Goal: Task Accomplishment & Management: Manage account settings

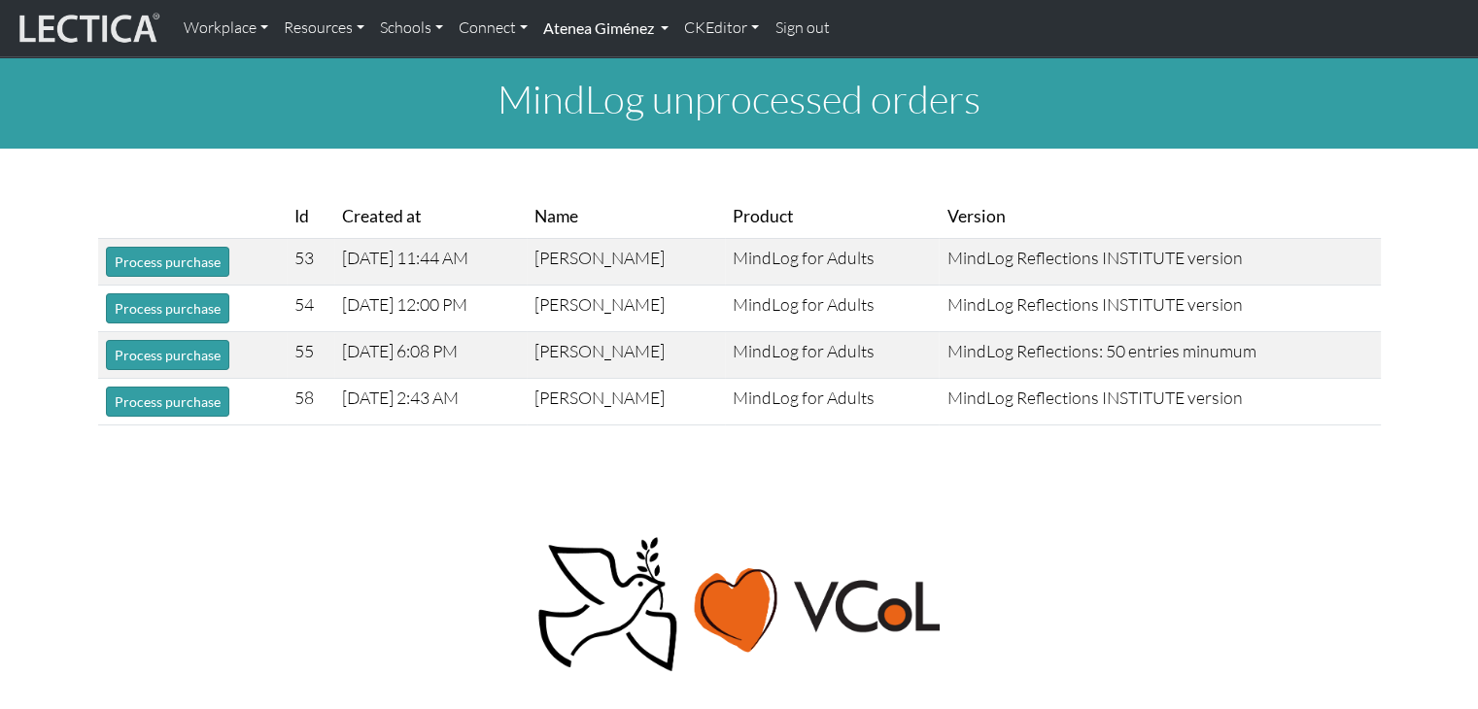
click at [630, 20] on link "Atenea Giménez" at bounding box center [605, 28] width 141 height 41
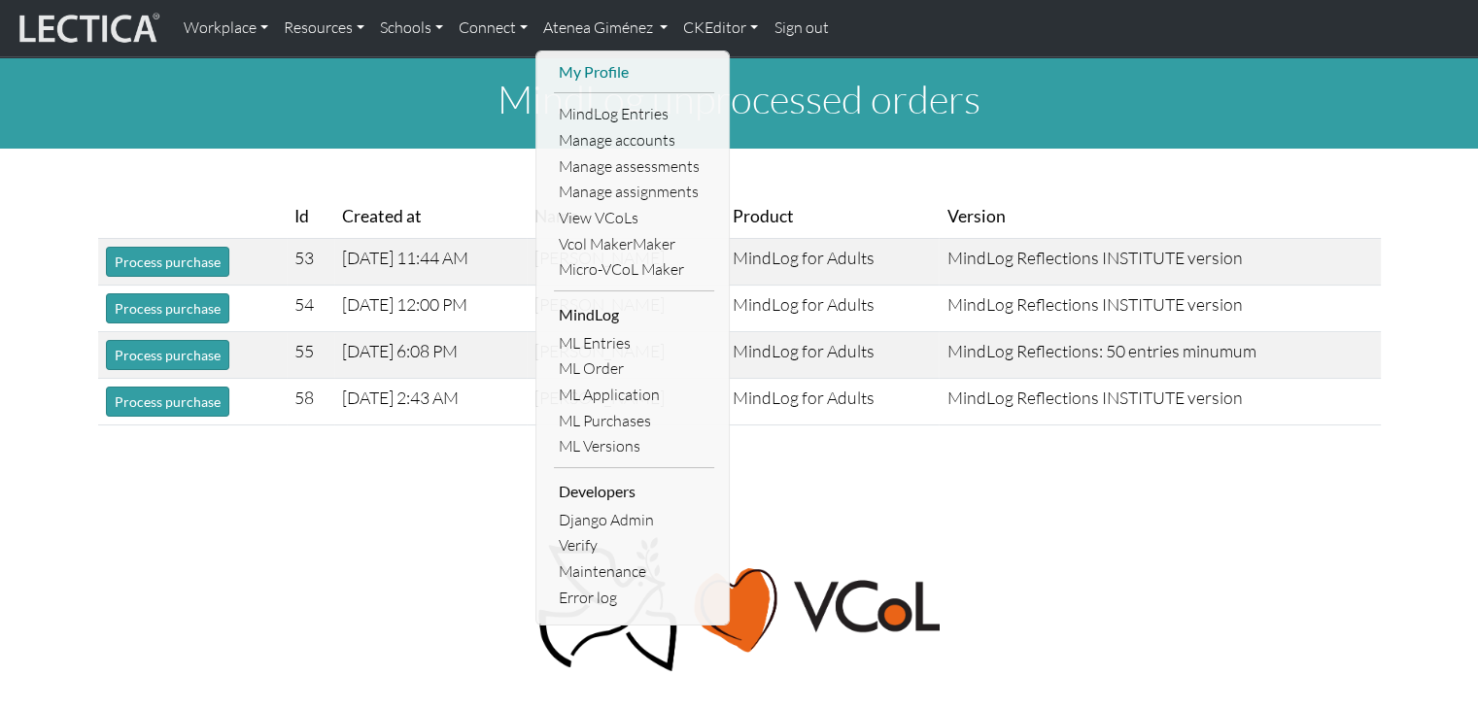
click at [619, 77] on link "My Profile" at bounding box center [634, 72] width 160 height 26
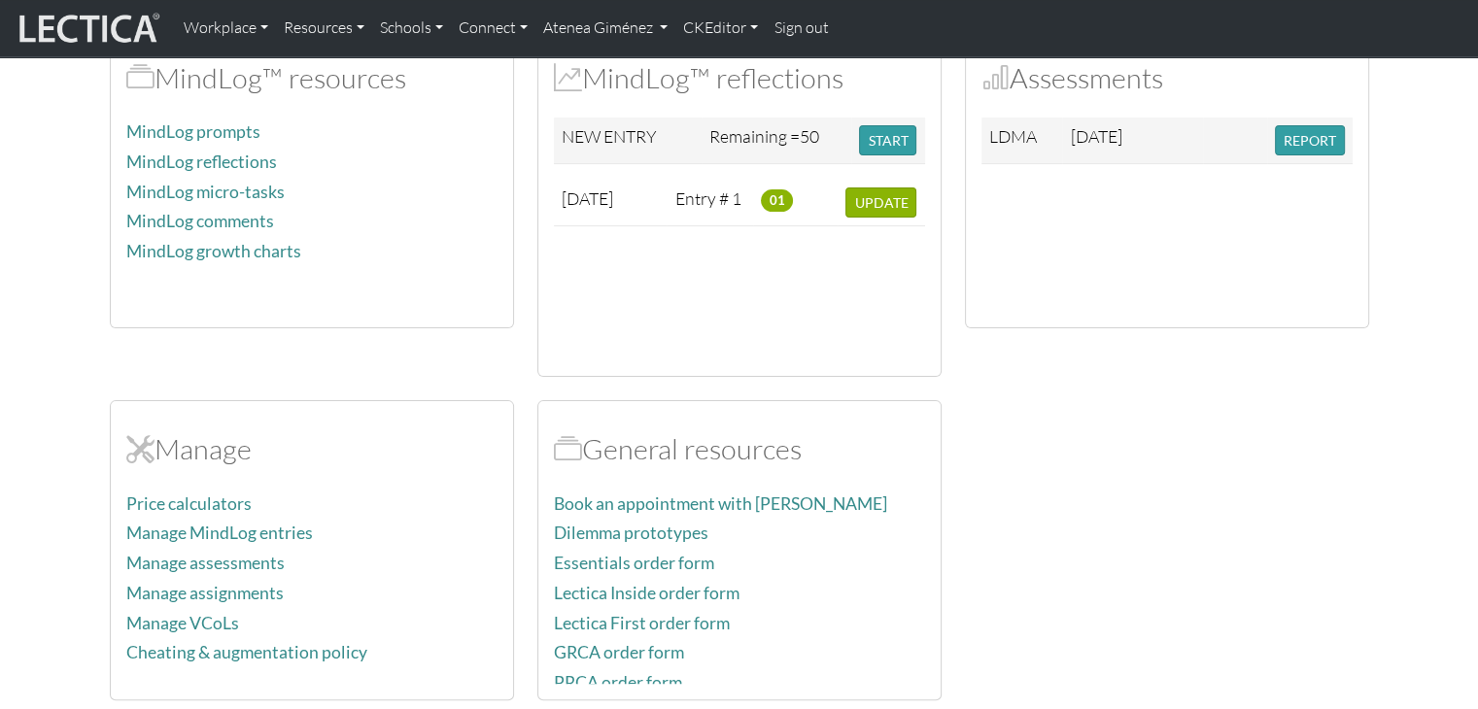
scroll to position [536, 0]
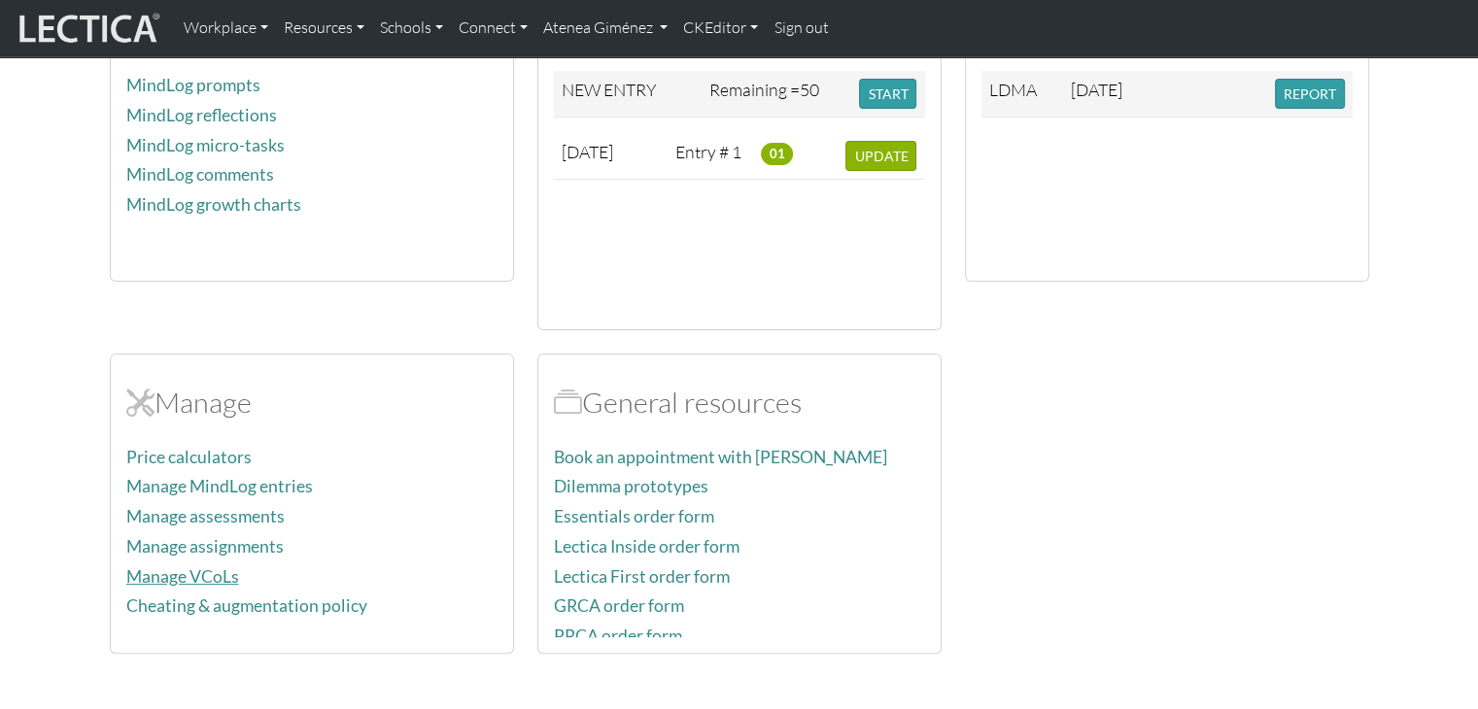
click at [195, 566] on link "Manage VCoLs" at bounding box center [182, 576] width 113 height 20
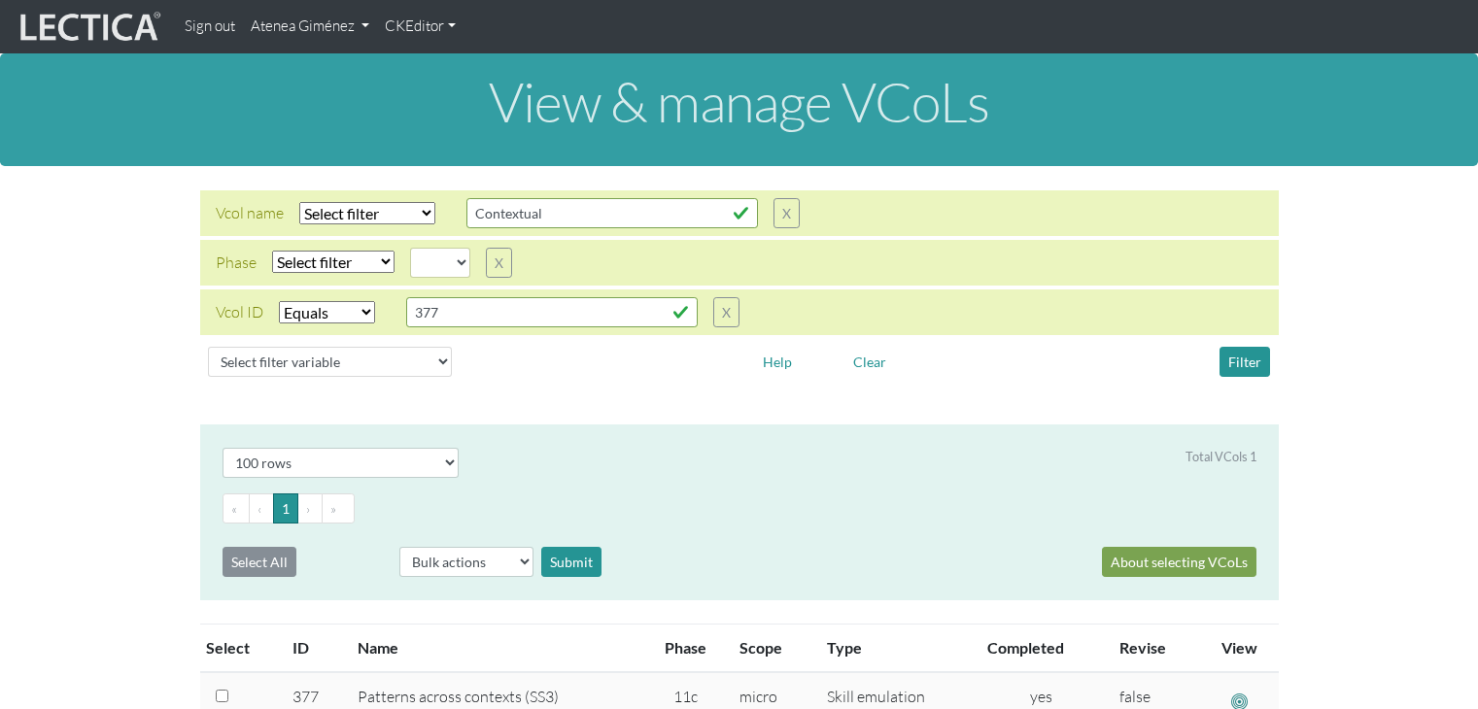
select select
select select "equal"
select select "100"
click at [440, 316] on input "377" at bounding box center [551, 312] width 291 height 30
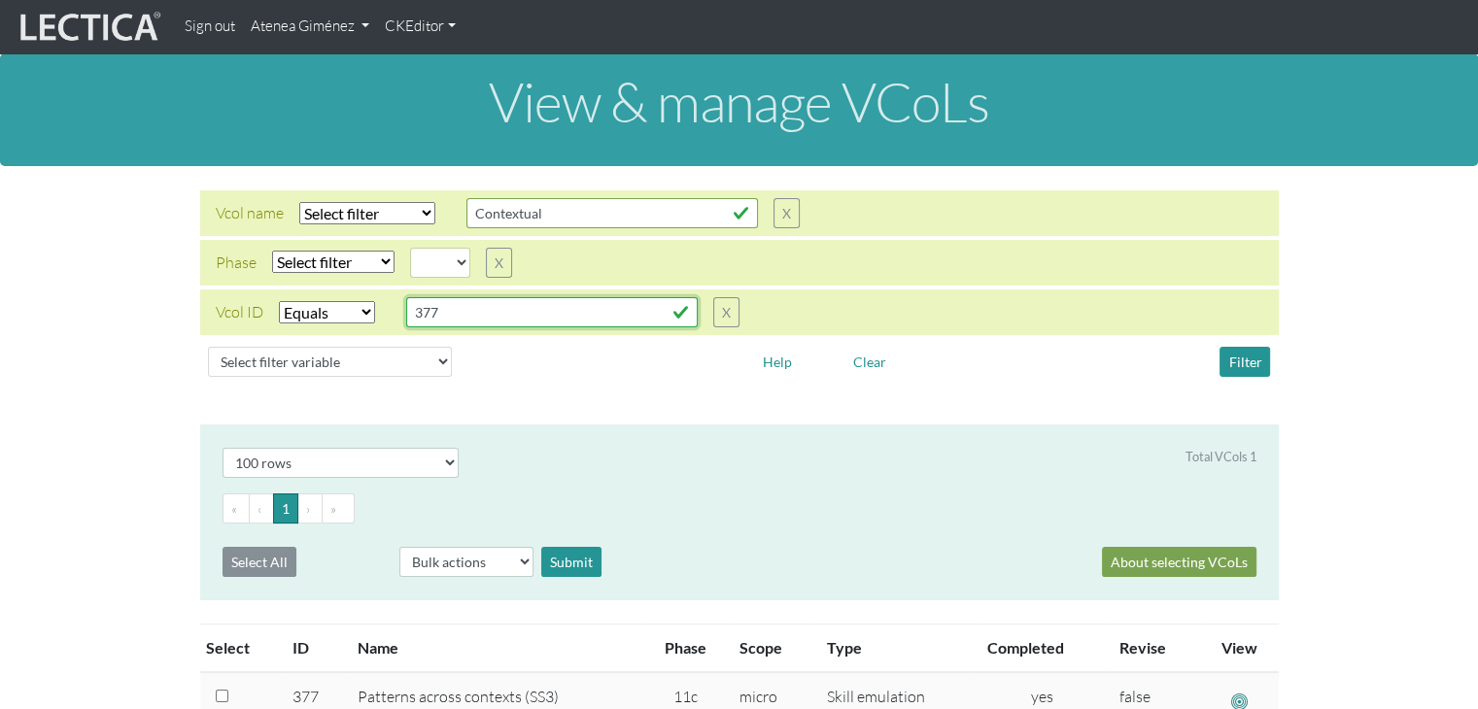
select select
type input "37"
select select
type input "3"
select select
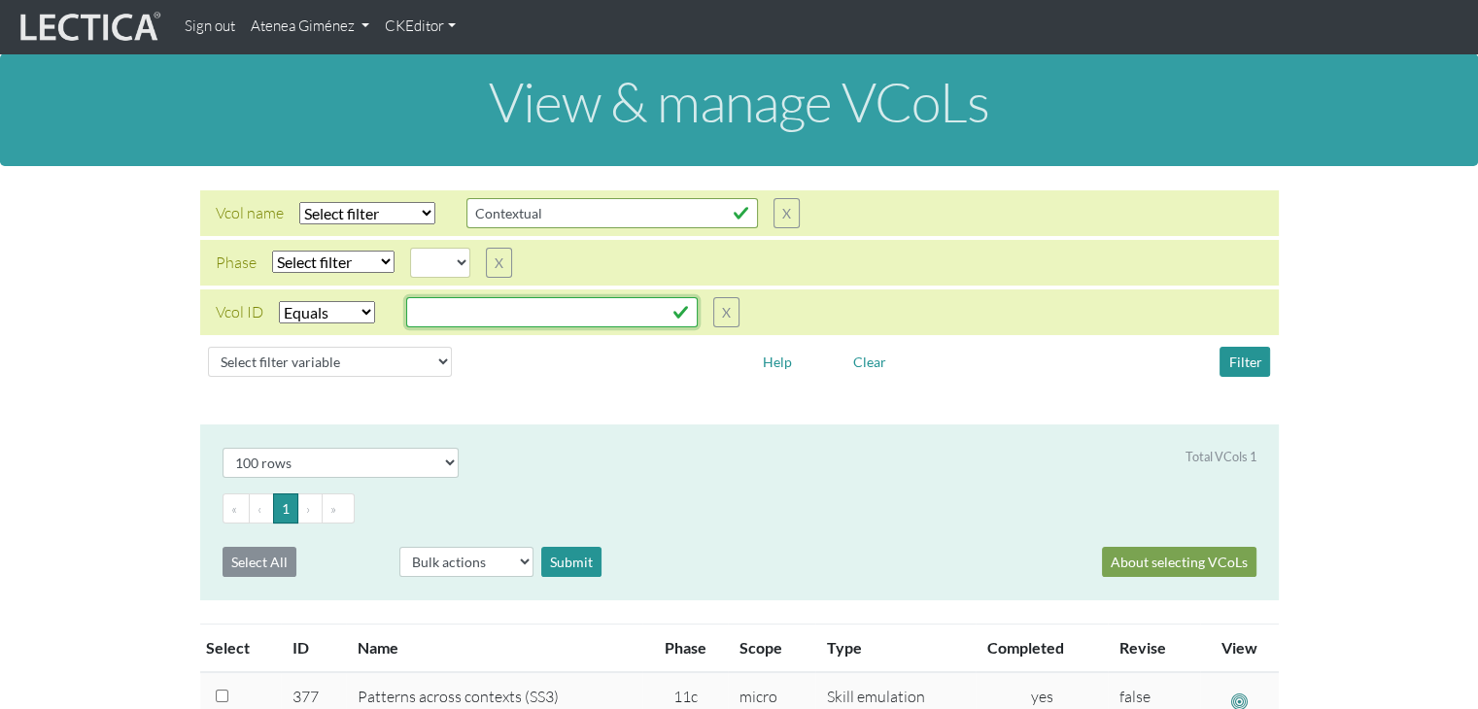
select select
type input "4"
select select
type input "48"
select select
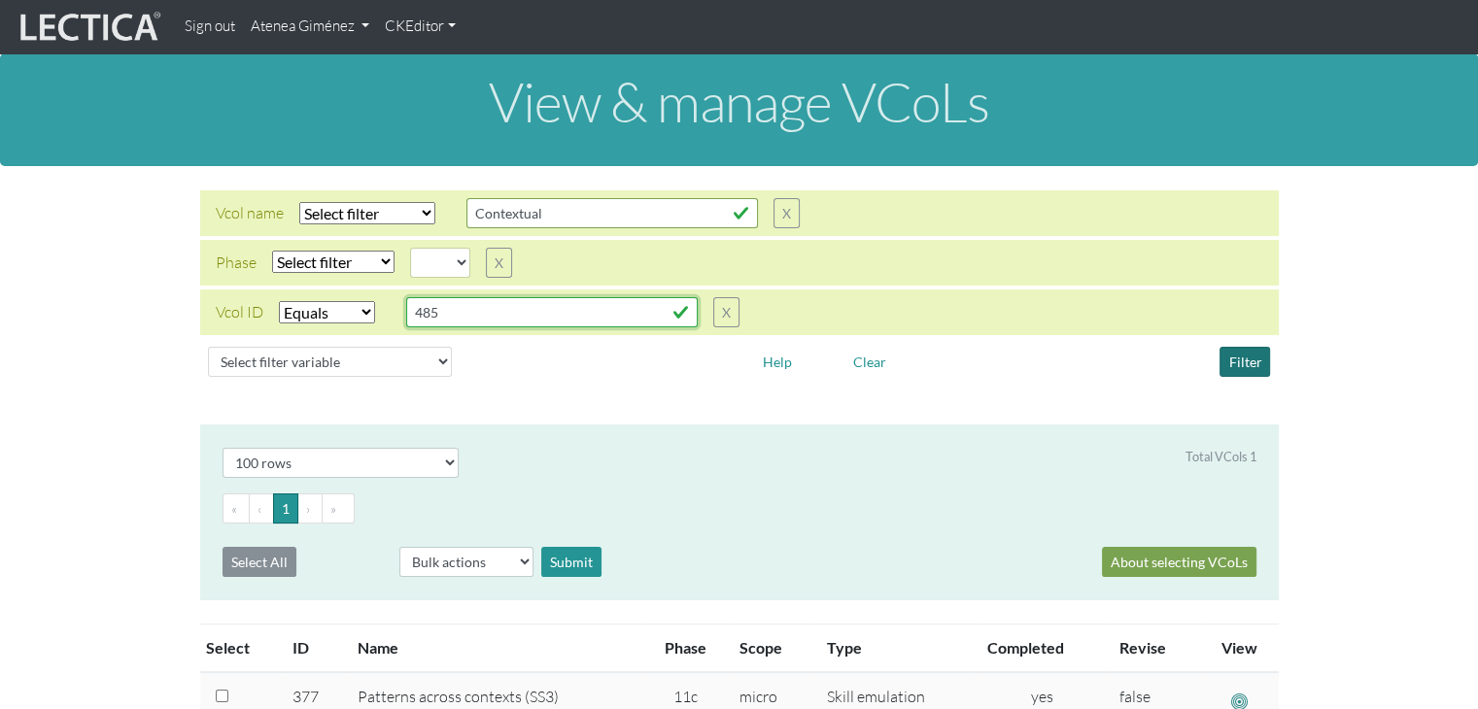
type input "485"
click at [1248, 355] on button "Filter" at bounding box center [1244, 362] width 51 height 30
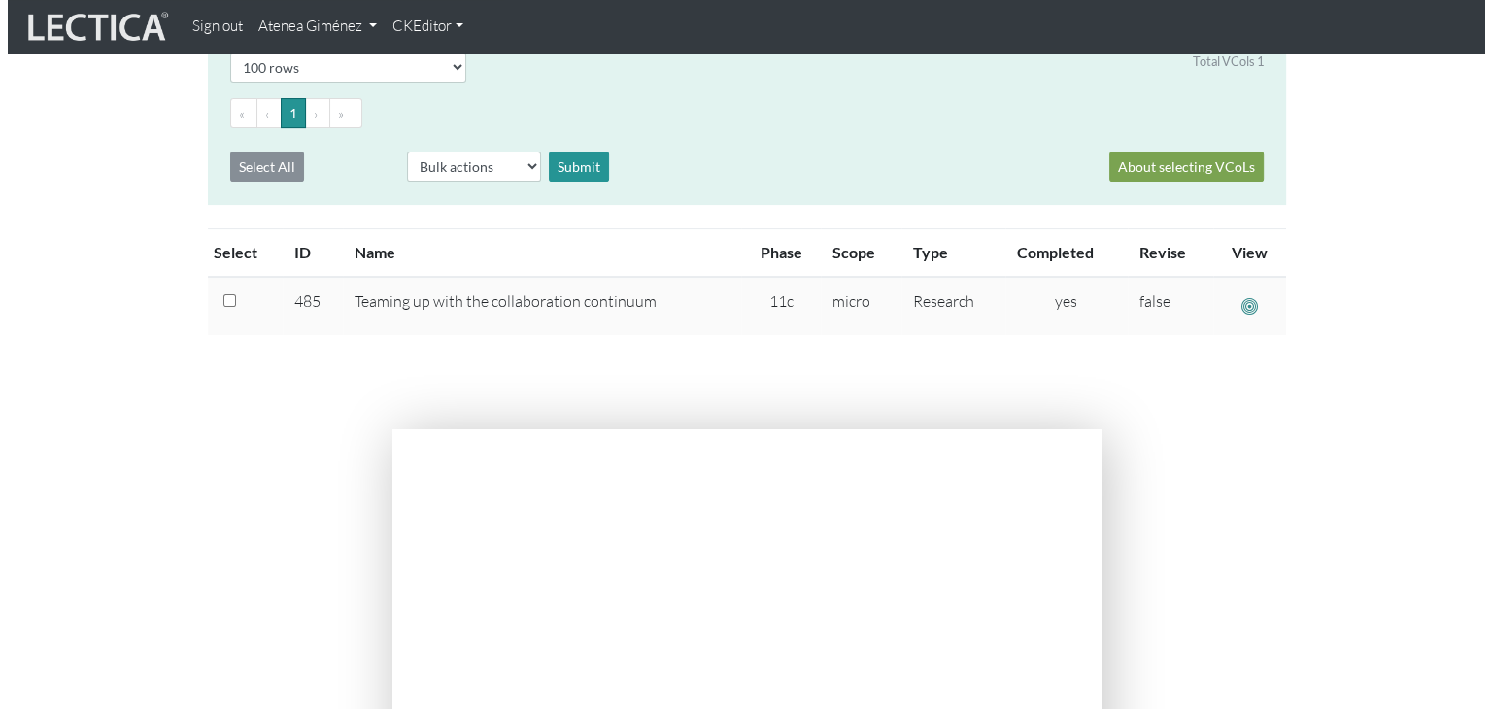
scroll to position [424, 0]
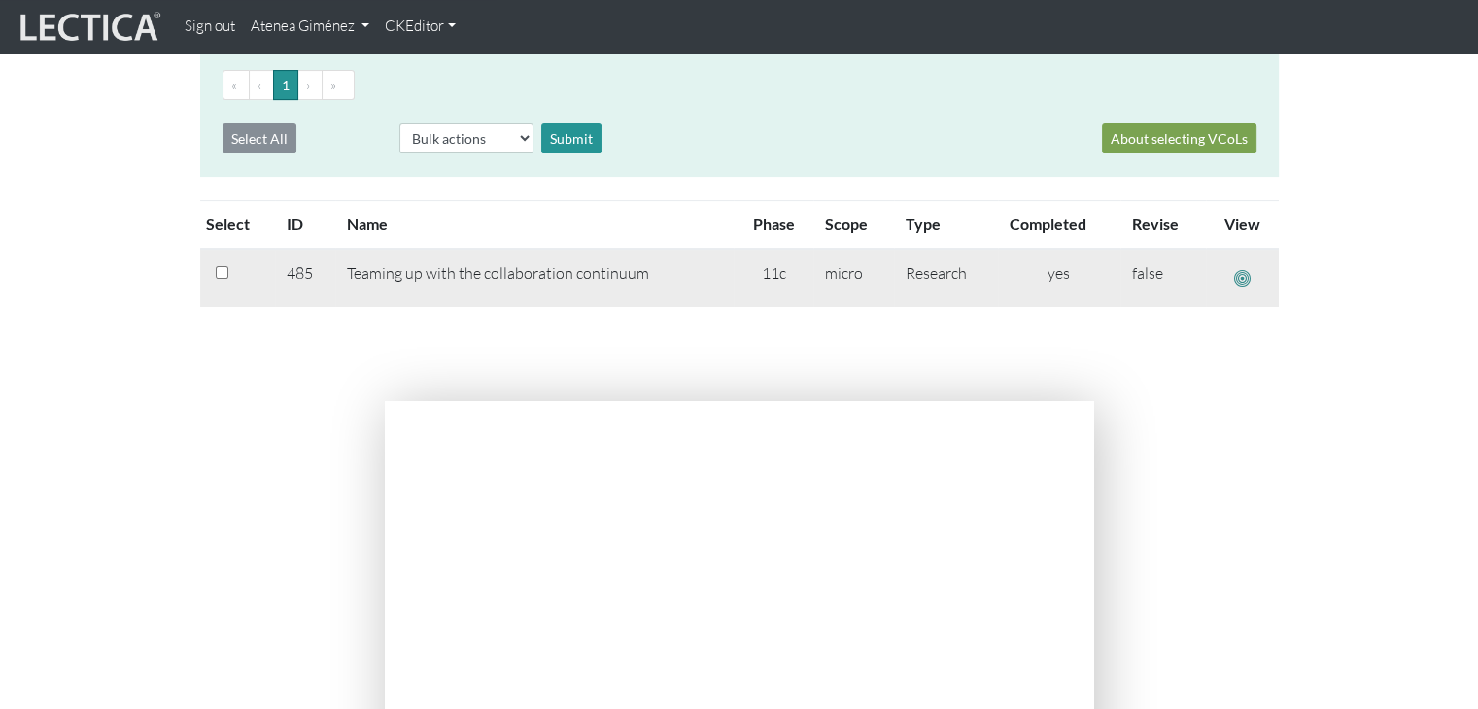
click at [1236, 275] on span "button" at bounding box center [1242, 278] width 17 height 20
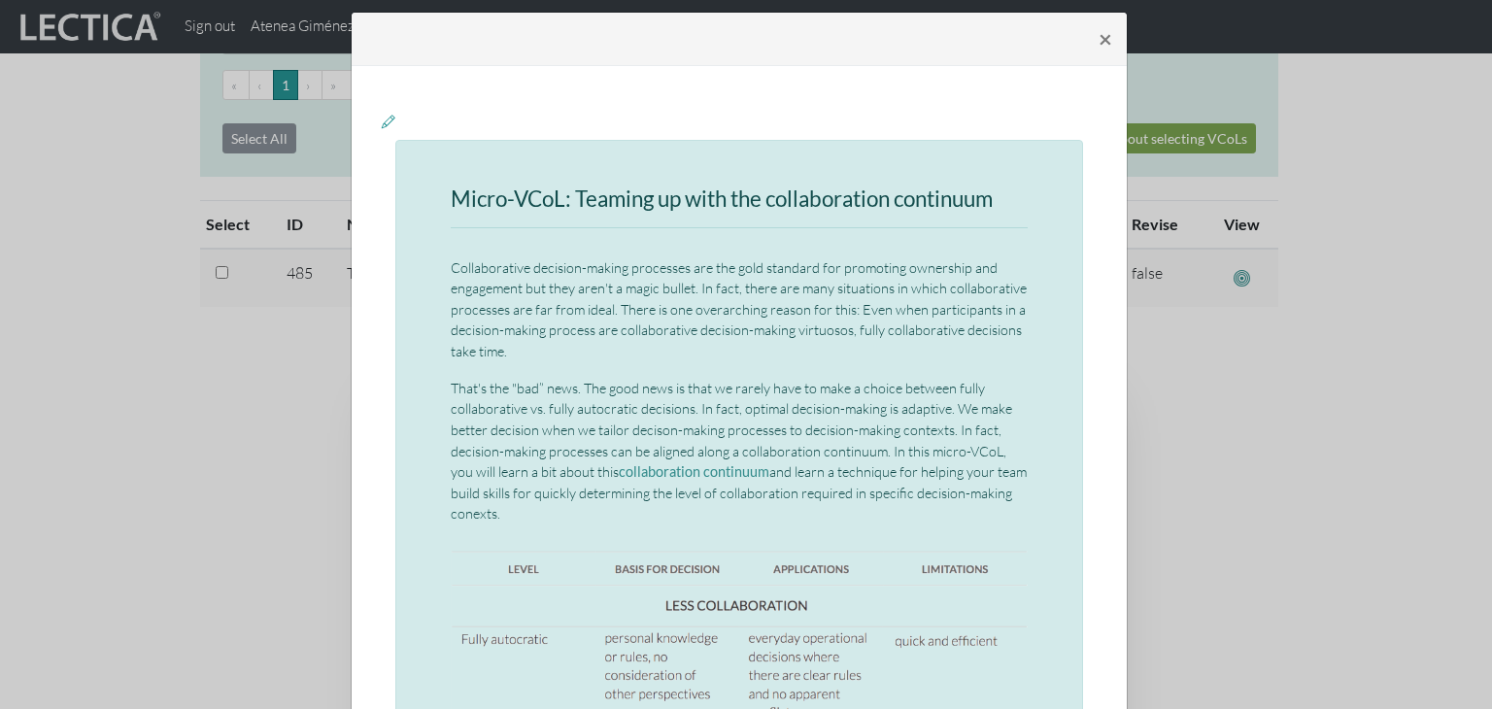
scroll to position [8, 0]
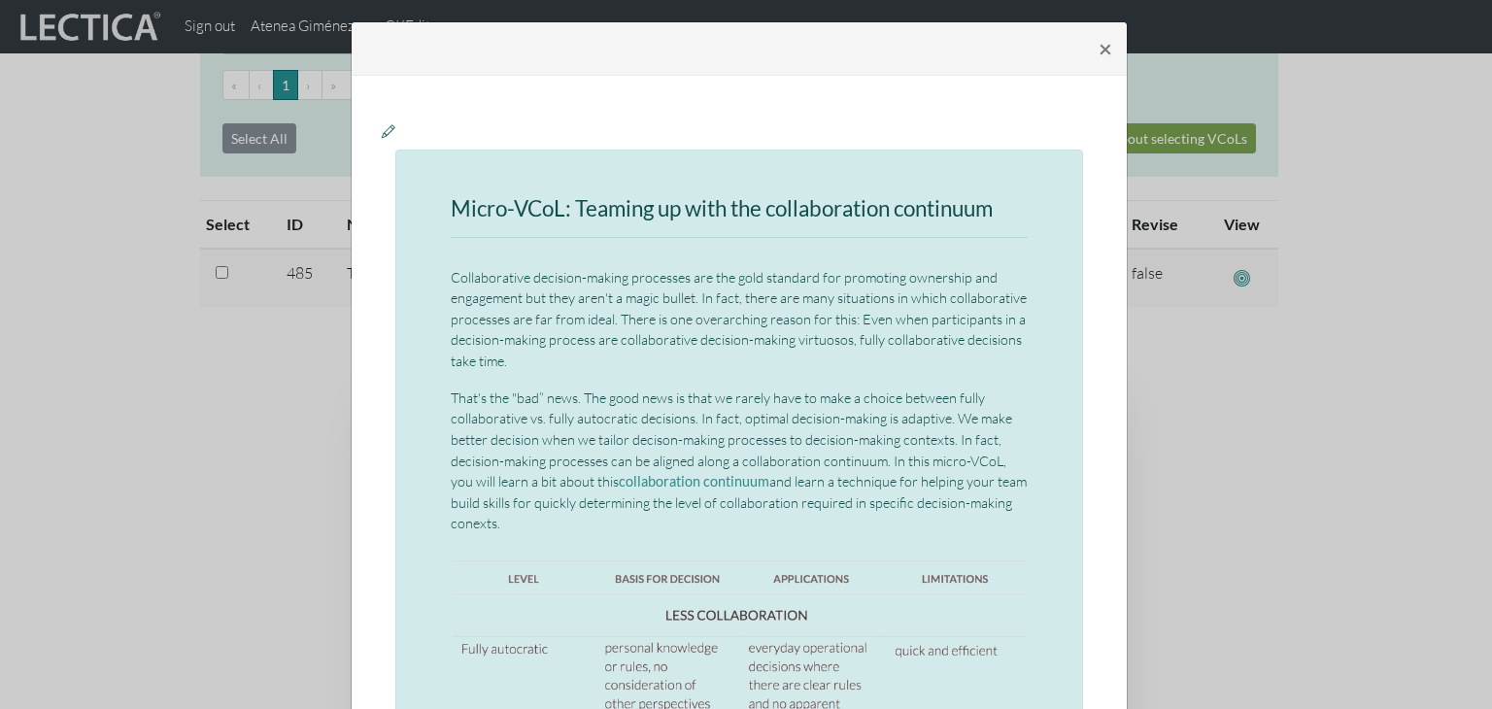
click at [385, 130] on icon at bounding box center [389, 130] width 14 height 17
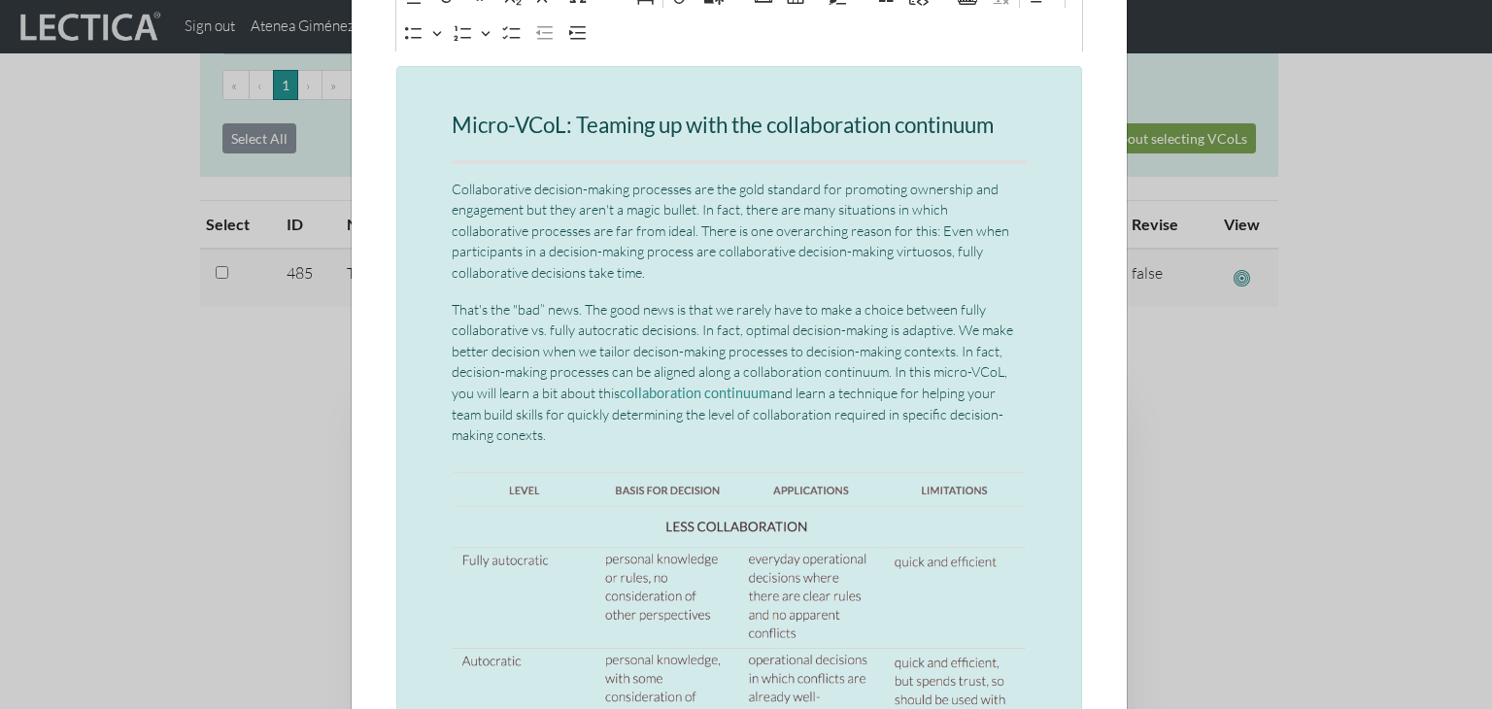
scroll to position [253, 0]
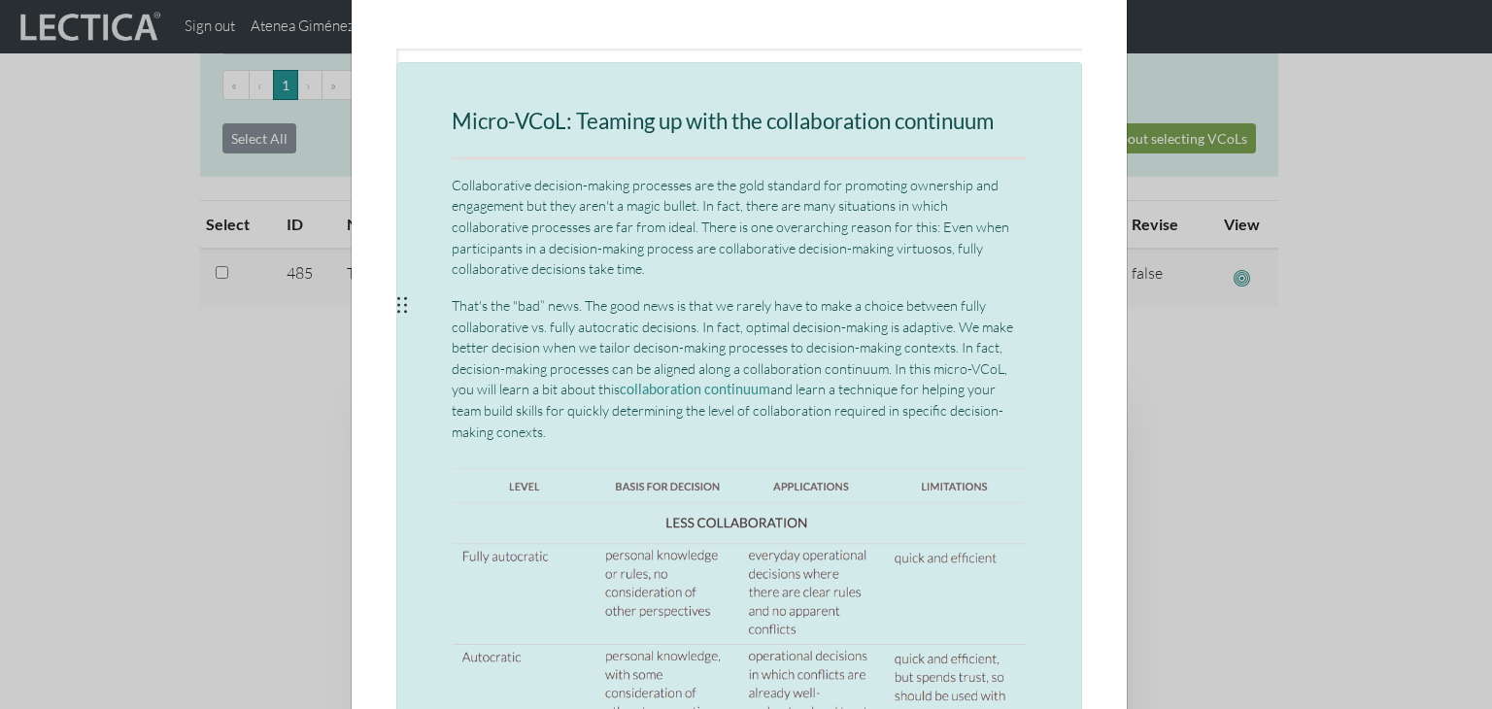
click at [532, 351] on p "That's the "bad” news. The good news is that we rarely have to make a choice be…" at bounding box center [739, 368] width 575 height 147
click at [516, 433] on p "That's the "bad” news. The good news is that we rarely have to make a choice be…" at bounding box center [739, 368] width 575 height 147
click at [647, 347] on p "That's the "bad” news. The good news is that we rarely have to make a choice be…" at bounding box center [739, 368] width 575 height 147
click at [798, 354] on p "That's the "bad” news. The good news is that we rarely have to make a choice be…" at bounding box center [739, 368] width 575 height 147
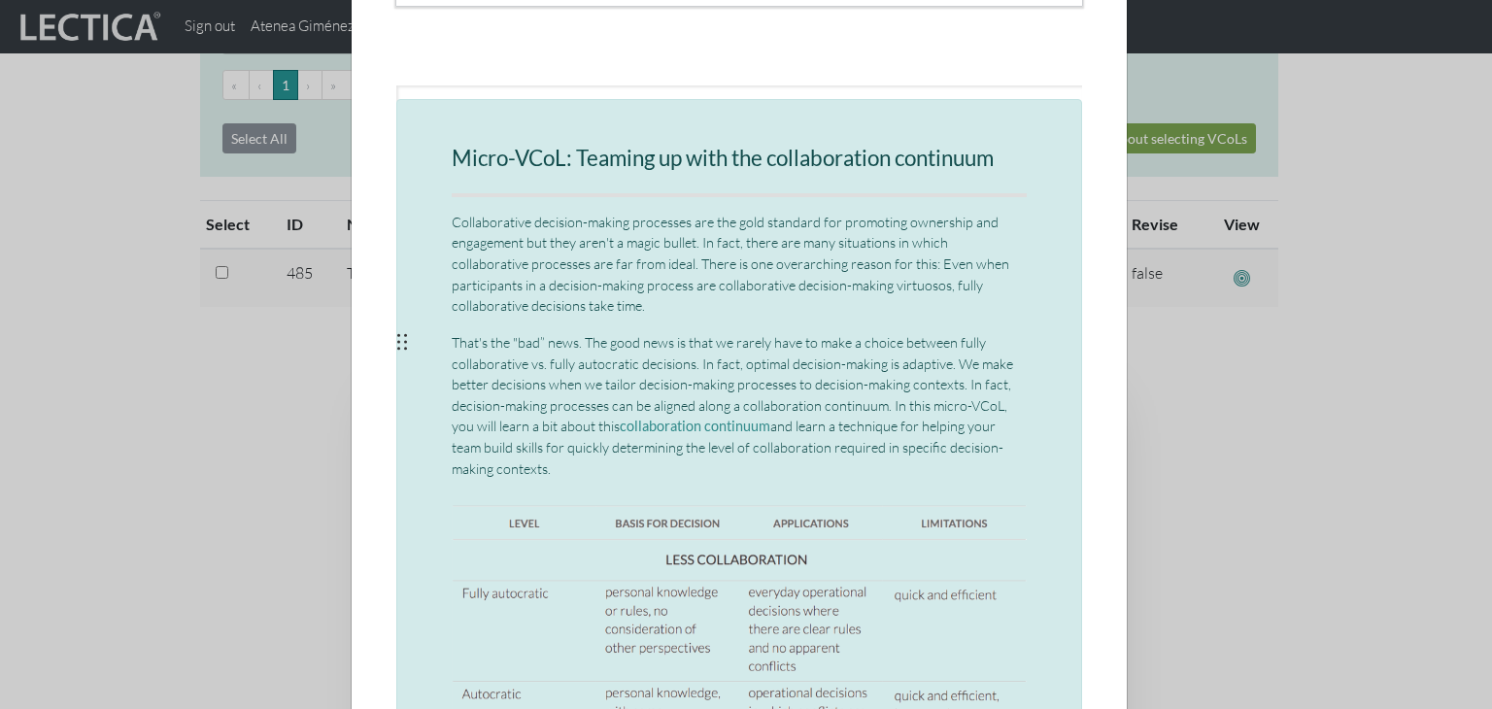
scroll to position [214, 0]
click at [522, 471] on p "That's the "bad” news. The good news is that we rarely have to make a choice be…" at bounding box center [739, 407] width 575 height 147
click at [517, 474] on p "That's the "bad” news. The good news is that we rarely have to make a choice be…" at bounding box center [739, 407] width 575 height 147
click at [523, 472] on p "That's the "bad” news. The good news is that we rarely have to make a choice be…" at bounding box center [739, 407] width 575 height 147
click at [642, 400] on p "That's the "bad” news. The good news is that we rarely have to make a choice be…" at bounding box center [739, 407] width 575 height 147
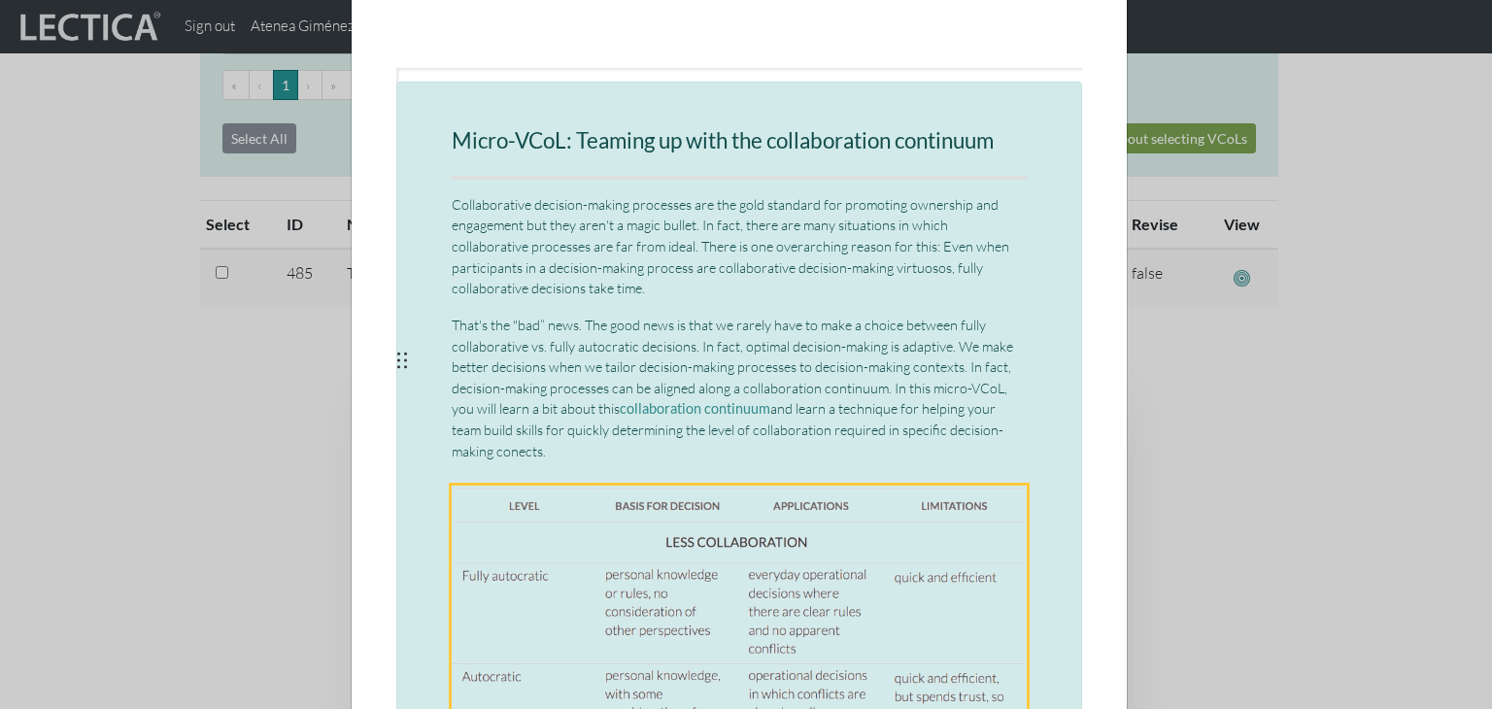
scroll to position [245, 0]
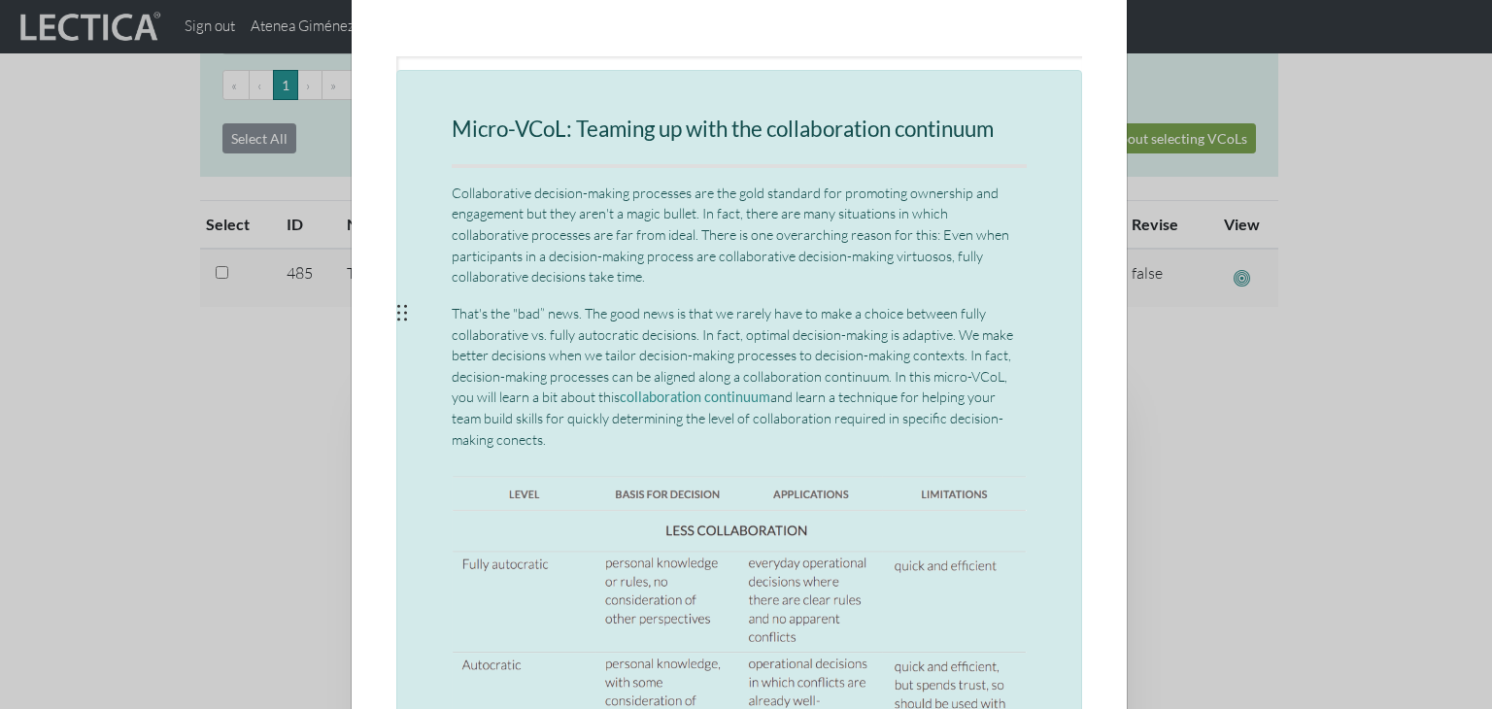
click at [527, 448] on p "That's the "bad” news. The good news is that we rarely have to make a choice be…" at bounding box center [739, 376] width 575 height 147
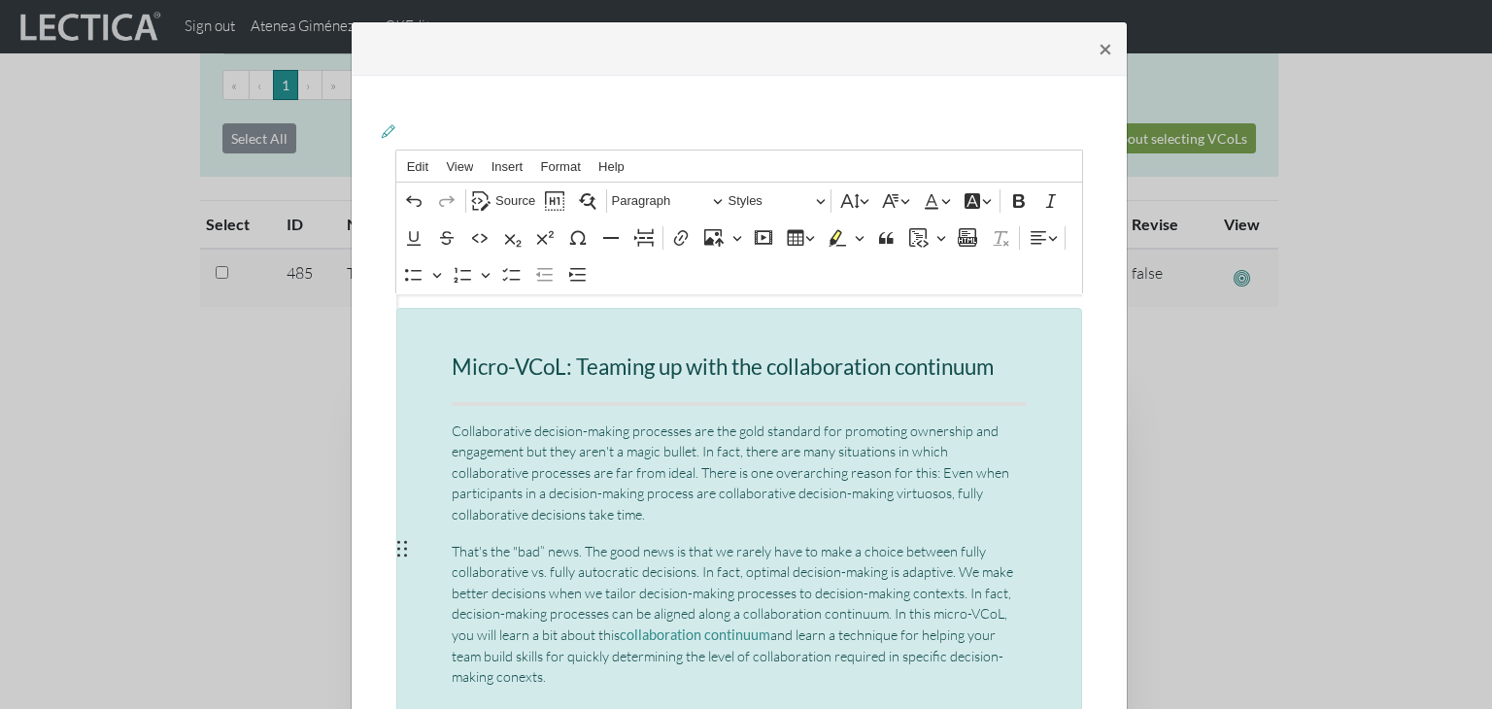
scroll to position [8, 0]
click at [382, 128] on icon at bounding box center [389, 130] width 14 height 17
